Goal: Information Seeking & Learning: Learn about a topic

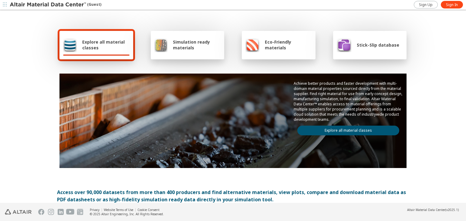
click at [345, 126] on link "Explore all material classes" at bounding box center [348, 131] width 102 height 10
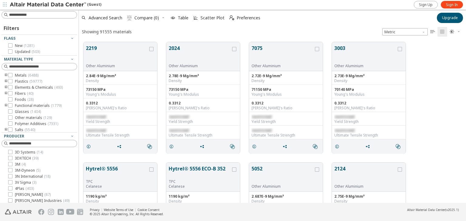
click at [5, 92] on icon "toogle group" at bounding box center [6, 93] width 4 height 5
click at [15, 100] on icon "toogle group" at bounding box center [15, 99] width 4 height 5
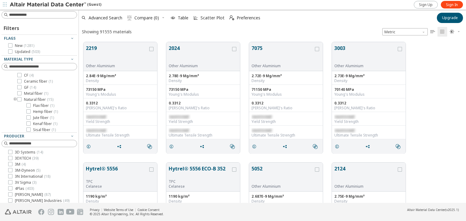
click at [15, 98] on icon "toogle group" at bounding box center [15, 99] width 4 height 5
click at [5, 75] on icon "toogle group" at bounding box center [6, 75] width 4 height 5
click at [15, 80] on icon "toogle group" at bounding box center [15, 81] width 4 height 5
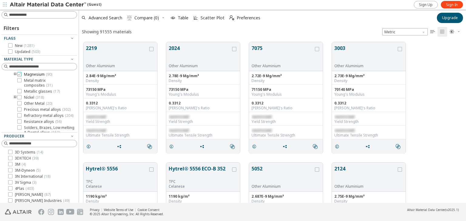
scroll to position [273, 0]
click at [24, 65] on input at bounding box center [43, 67] width 68 height 6
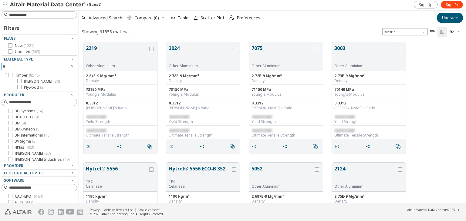
scroll to position [0, 0]
type input "****"
click at [21, 82] on icon at bounding box center [19, 81] width 4 height 4
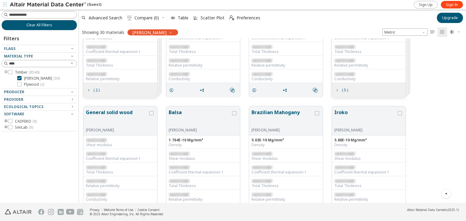
scroll to position [182, 0]
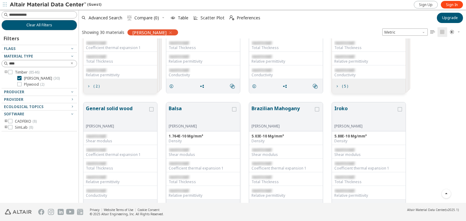
click at [181, 118] on button "Balsa" at bounding box center [200, 114] width 62 height 19
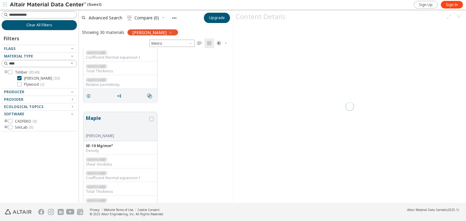
scroll to position [1054, 0]
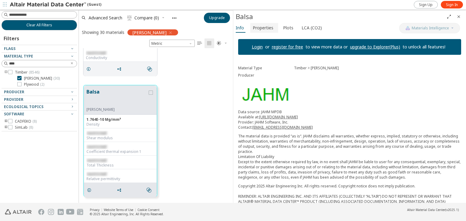
click at [273, 26] on span "Properties" at bounding box center [264, 28] width 23 height 10
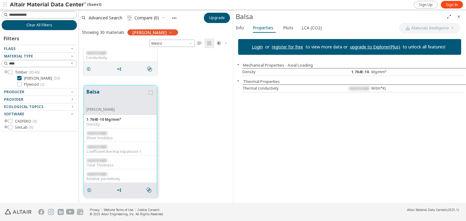
click at [358, 89] on span "restricted" at bounding box center [359, 88] width 20 height 5
click at [239, 67] on icon "button" at bounding box center [238, 64] width 5 height 5
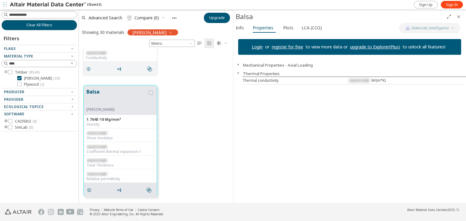
click at [239, 67] on icon "button" at bounding box center [238, 64] width 5 height 5
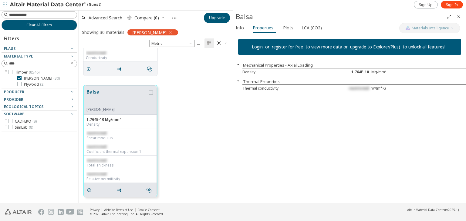
click at [238, 79] on icon "button" at bounding box center [238, 81] width 5 height 5
